Goal: Task Accomplishment & Management: Use online tool/utility

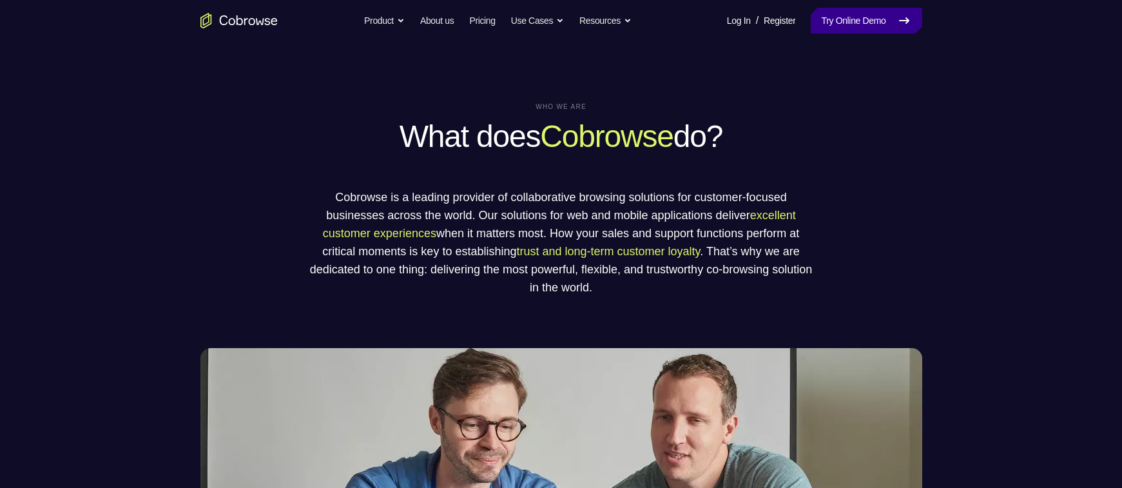
click at [847, 23] on link "Try Online Demo" at bounding box center [866, 21] width 111 height 26
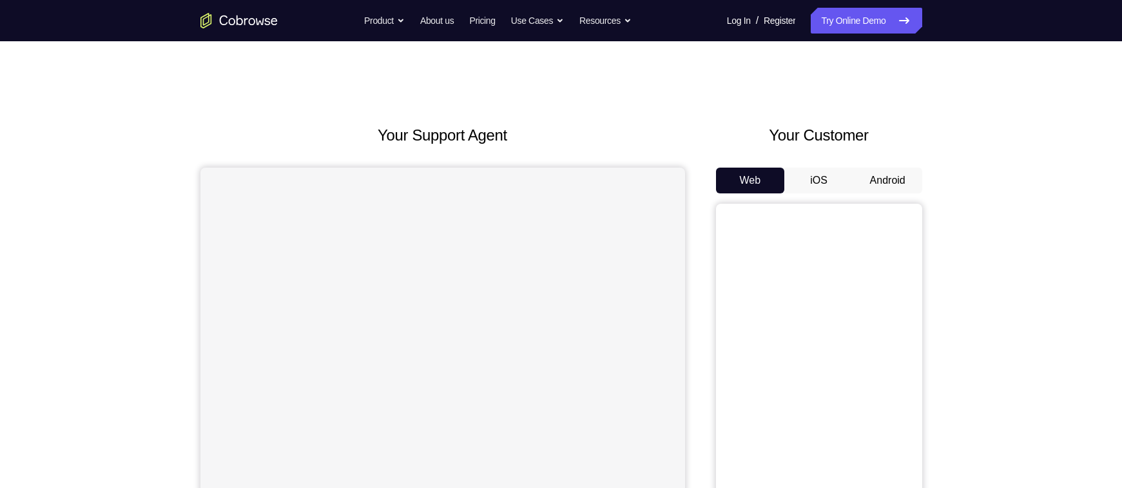
click at [884, 165] on div "Your Customer Web iOS Android" at bounding box center [819, 362] width 206 height 476
click at [889, 175] on button "Android" at bounding box center [887, 181] width 69 height 26
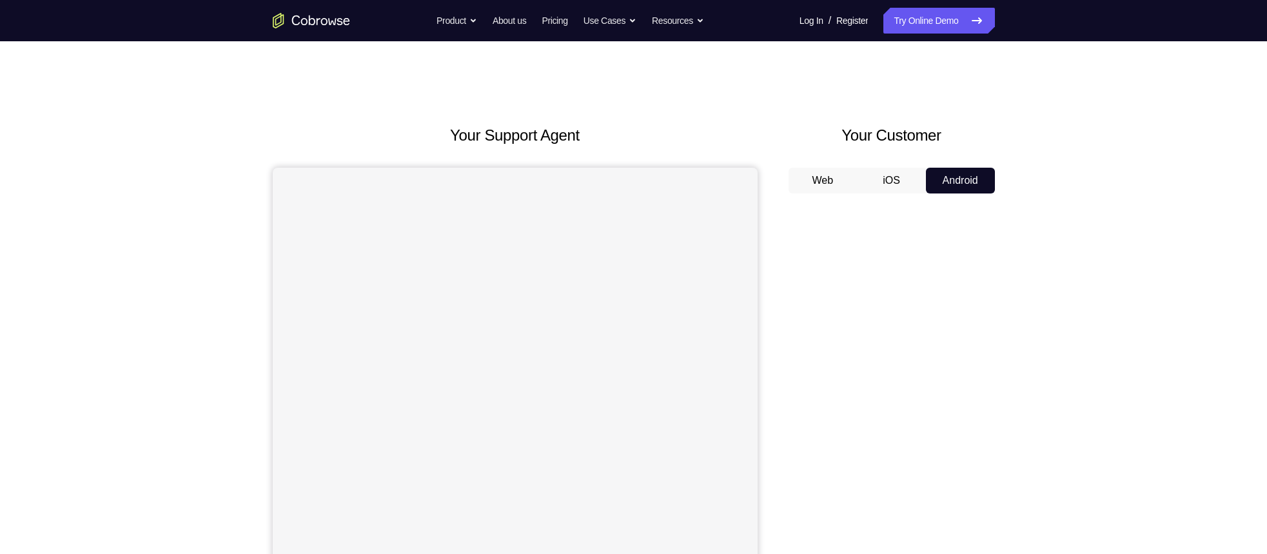
drag, startPoint x: 1121, startPoint y: 3, endPoint x: 763, endPoint y: 103, distance: 371.6
click at [763, 103] on div "Your Support Agent Your Customer Web iOS Android Next Steps We’d be happy to gi…" at bounding box center [633, 466] width 825 height 850
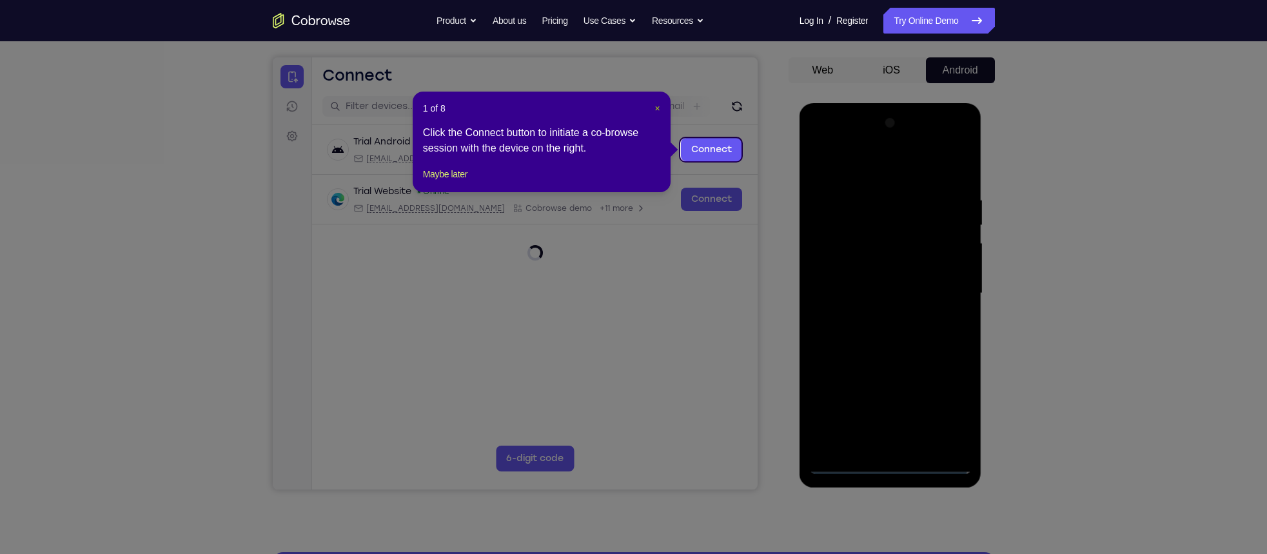
drag, startPoint x: 653, startPoint y: 110, endPoint x: 34, endPoint y: 118, distance: 619.5
click at [655, 110] on span "×" at bounding box center [657, 108] width 5 height 10
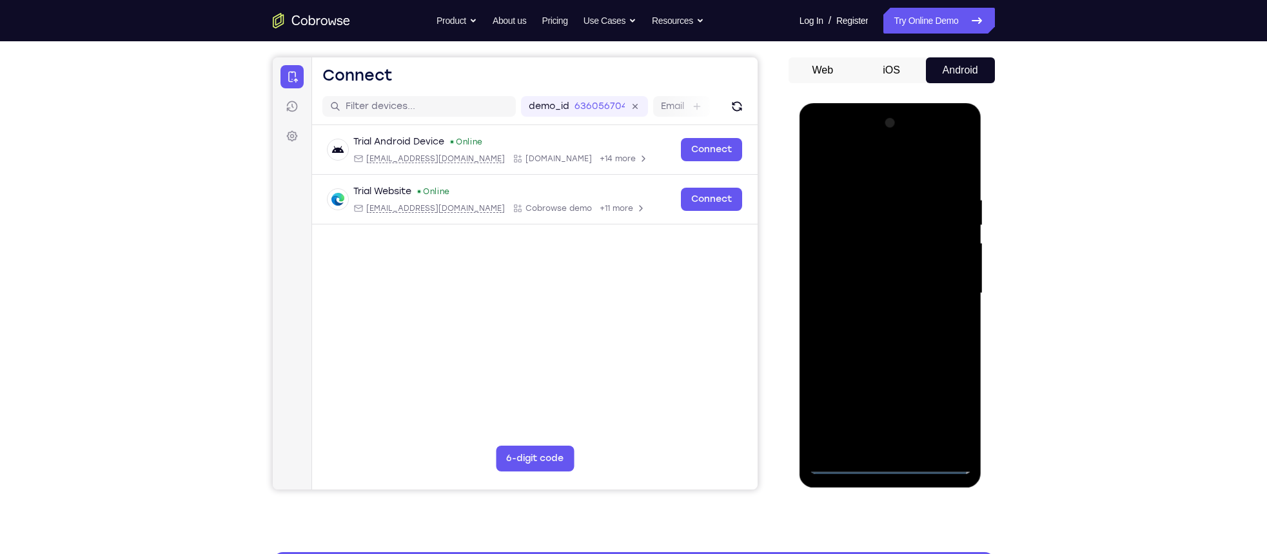
click at [881, 456] on div at bounding box center [890, 293] width 162 height 361
click at [892, 467] on div at bounding box center [890, 293] width 162 height 361
click at [946, 404] on div at bounding box center [890, 293] width 162 height 361
click at [850, 169] on div at bounding box center [890, 293] width 162 height 361
click at [946, 297] on div at bounding box center [890, 293] width 162 height 361
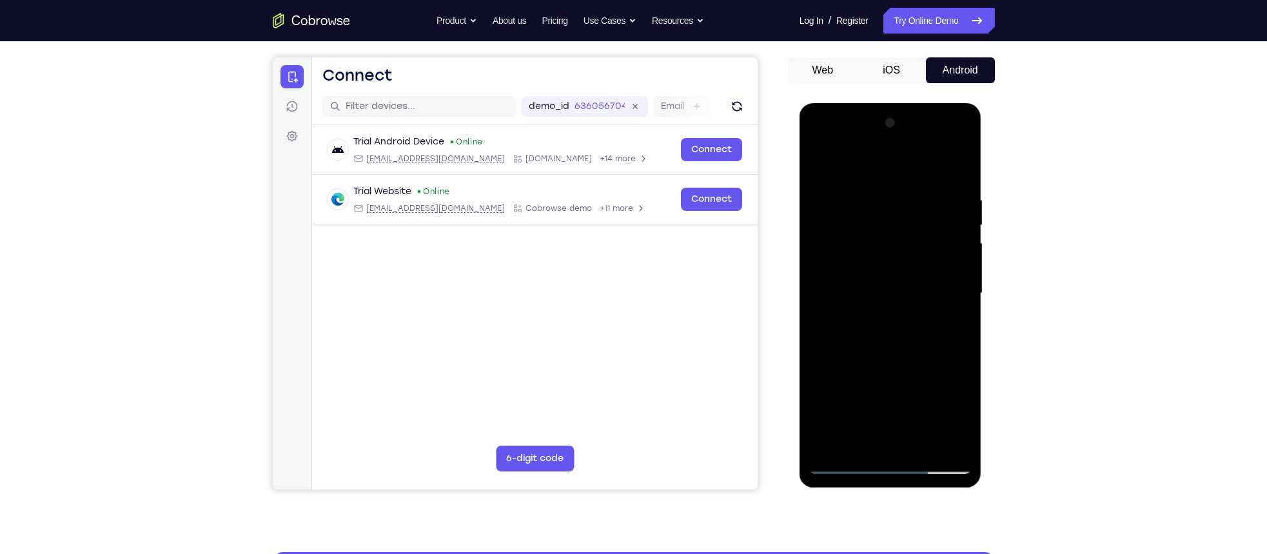
click at [874, 314] on div at bounding box center [890, 293] width 162 height 361
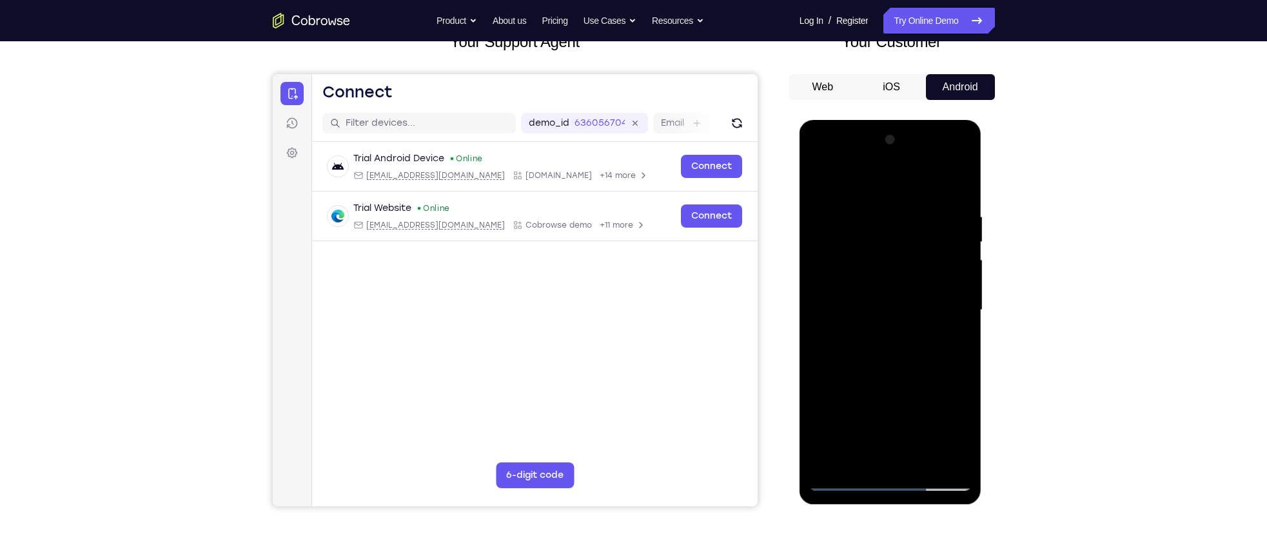
click at [861, 302] on div at bounding box center [890, 310] width 162 height 361
click at [955, 429] on div at bounding box center [890, 310] width 162 height 361
click at [857, 279] on div at bounding box center [890, 310] width 162 height 361
click at [850, 307] on div at bounding box center [890, 310] width 162 height 361
click at [895, 364] on div at bounding box center [890, 310] width 162 height 361
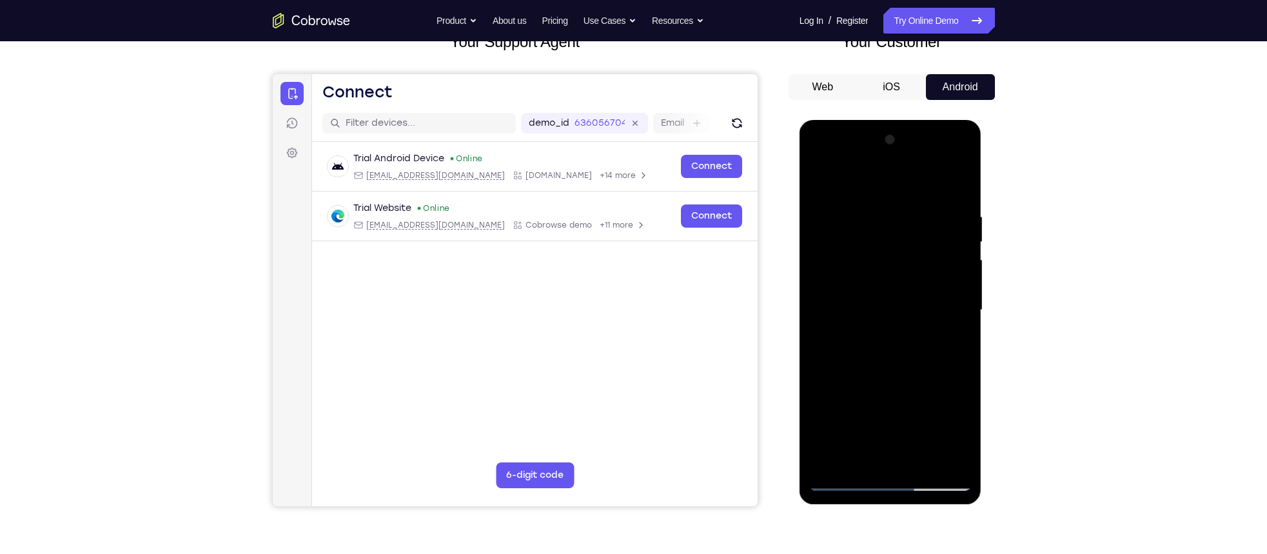
click at [951, 332] on div at bounding box center [890, 310] width 162 height 361
click at [848, 259] on div at bounding box center [890, 310] width 162 height 361
click at [852, 257] on div at bounding box center [890, 310] width 162 height 361
click at [956, 434] on div at bounding box center [890, 310] width 162 height 361
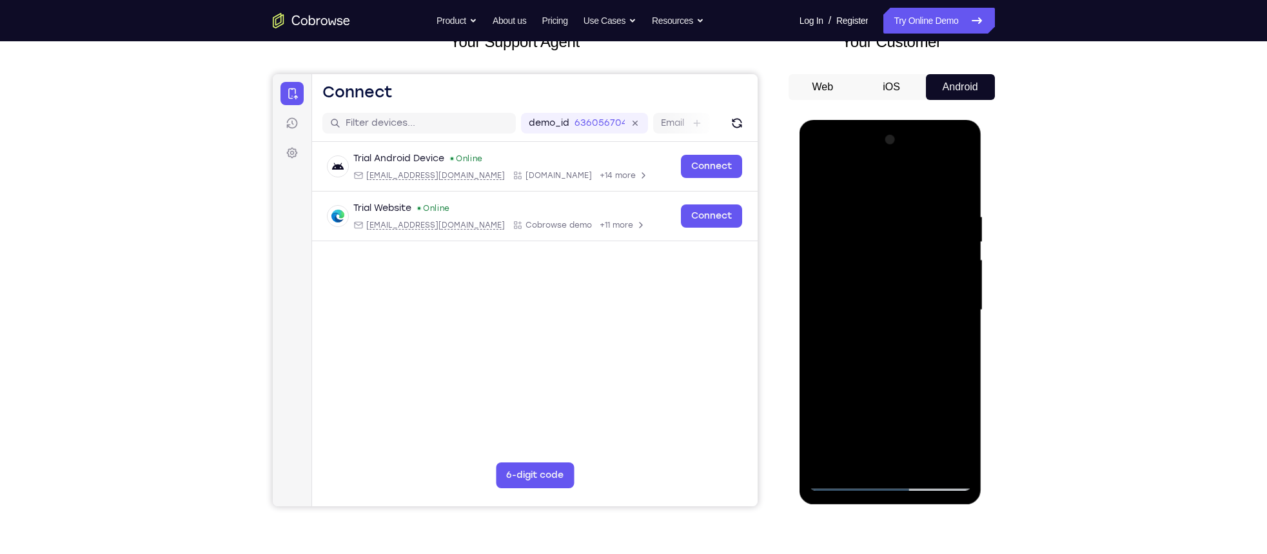
click at [873, 310] on div at bounding box center [890, 310] width 162 height 361
click at [882, 356] on div at bounding box center [890, 310] width 162 height 361
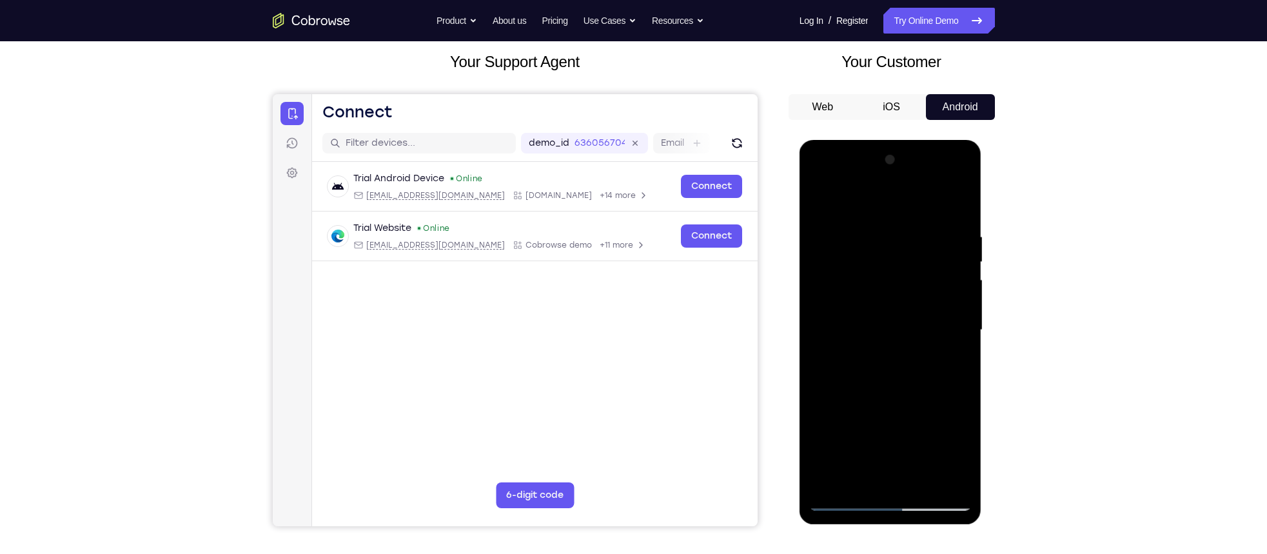
drag, startPoint x: 884, startPoint y: 212, endPoint x: 857, endPoint y: 156, distance: 62.3
click at [857, 156] on div at bounding box center [890, 330] width 162 height 361
click at [884, 387] on div at bounding box center [890, 330] width 162 height 361
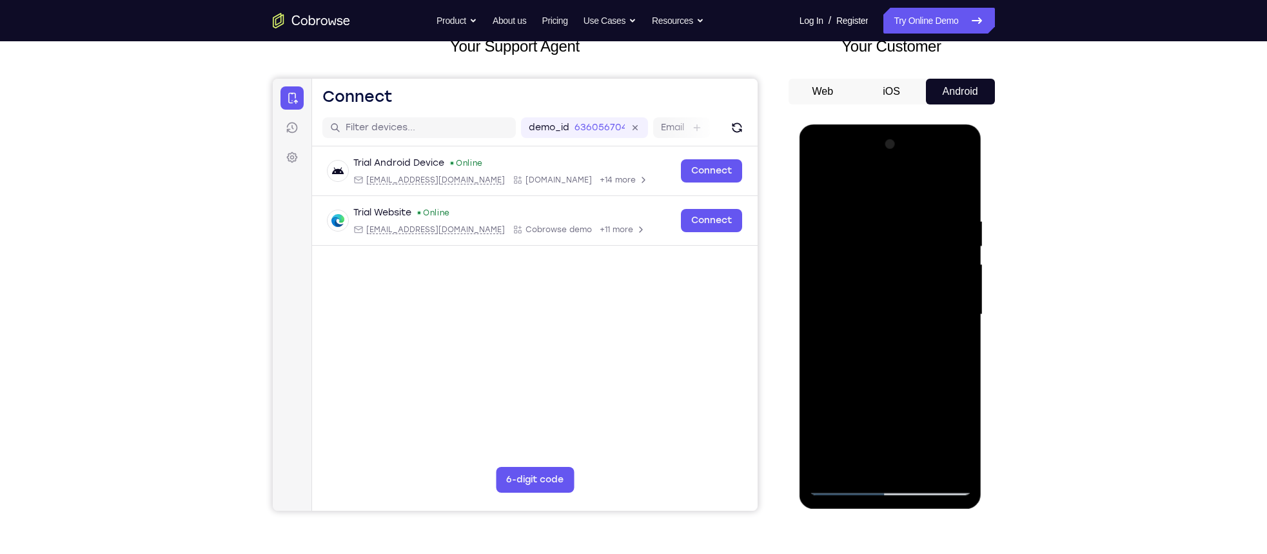
click at [922, 462] on div at bounding box center [890, 314] width 162 height 361
click at [915, 467] on div at bounding box center [890, 314] width 162 height 361
click at [880, 389] on div at bounding box center [890, 314] width 162 height 361
click at [891, 381] on div at bounding box center [890, 314] width 162 height 361
click at [819, 193] on div at bounding box center [890, 314] width 162 height 361
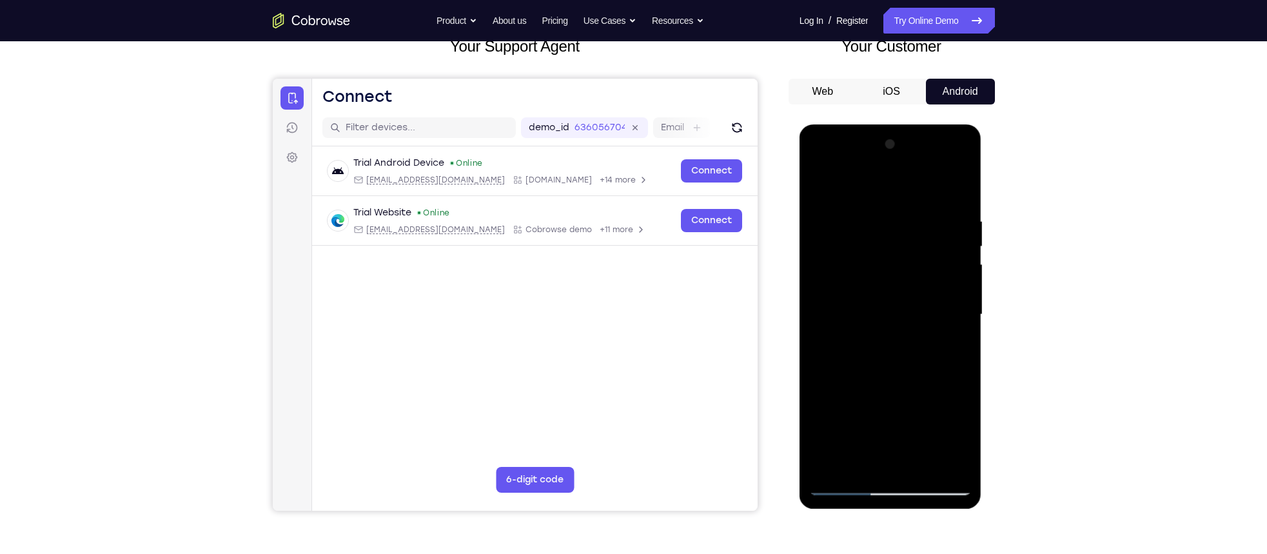
click at [868, 326] on div at bounding box center [890, 314] width 162 height 361
click at [850, 334] on div at bounding box center [890, 314] width 162 height 361
click at [862, 459] on div at bounding box center [890, 314] width 162 height 361
click at [821, 190] on div at bounding box center [890, 314] width 162 height 361
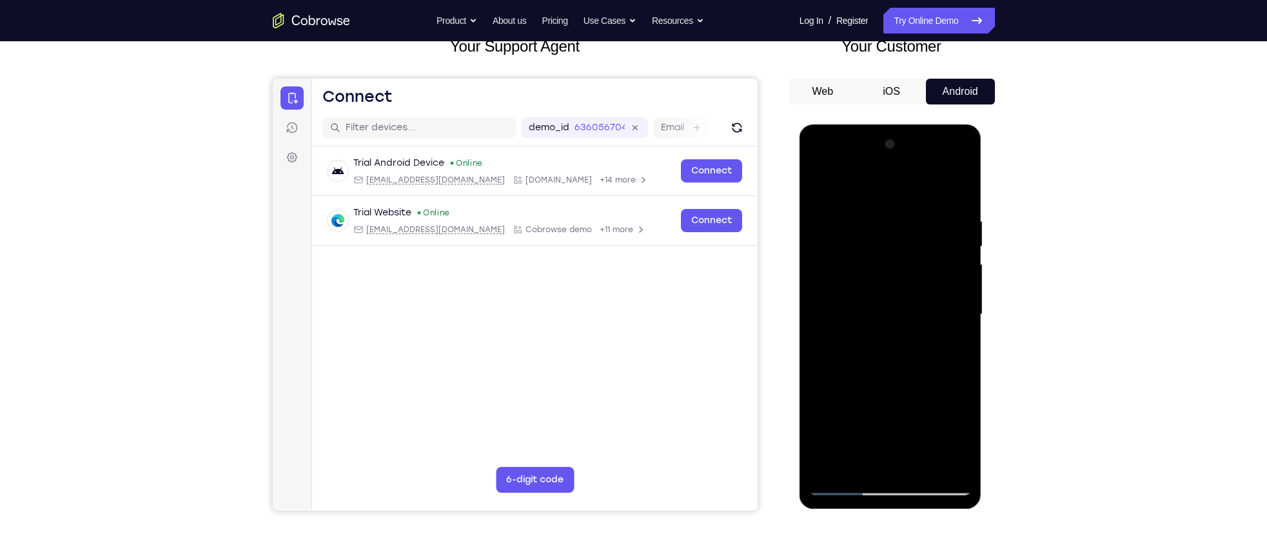
click at [827, 222] on div at bounding box center [890, 314] width 162 height 361
click at [956, 188] on div at bounding box center [890, 314] width 162 height 361
click at [851, 330] on div at bounding box center [890, 314] width 162 height 361
click at [871, 323] on div at bounding box center [890, 314] width 162 height 361
click at [828, 467] on div at bounding box center [890, 314] width 162 height 361
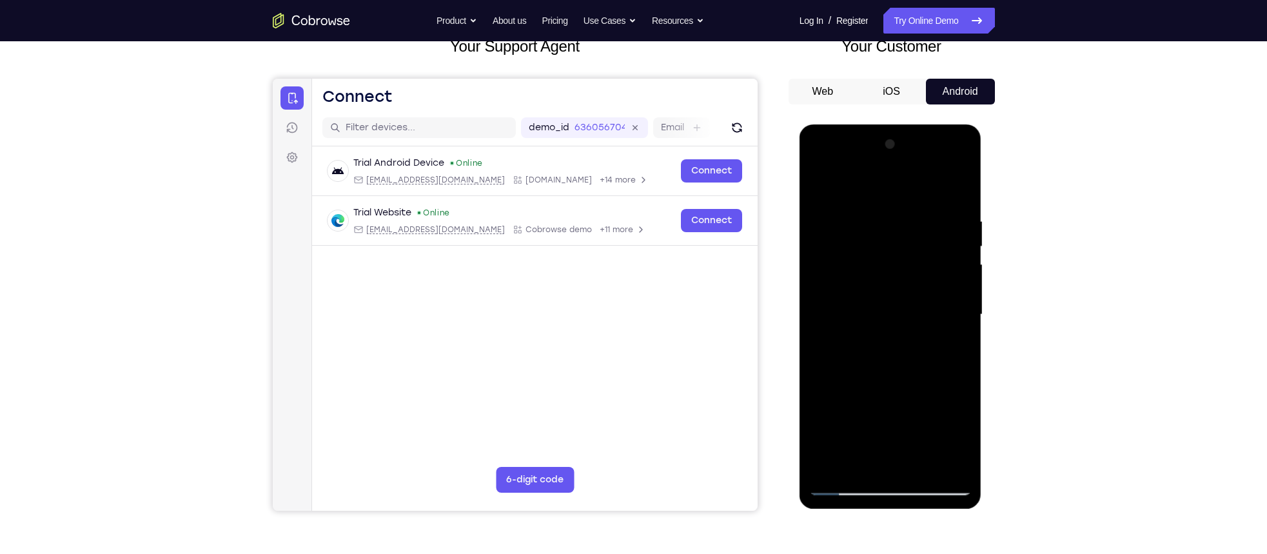
click at [828, 467] on div at bounding box center [890, 314] width 162 height 361
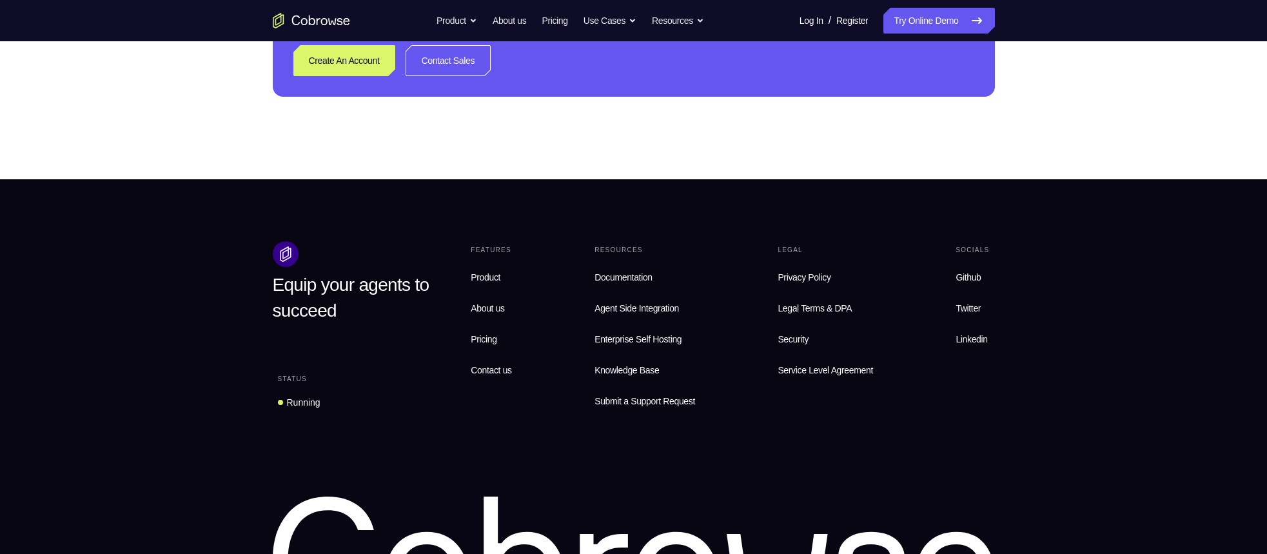
scroll to position [842, 0]
